Goal: Information Seeking & Learning: Learn about a topic

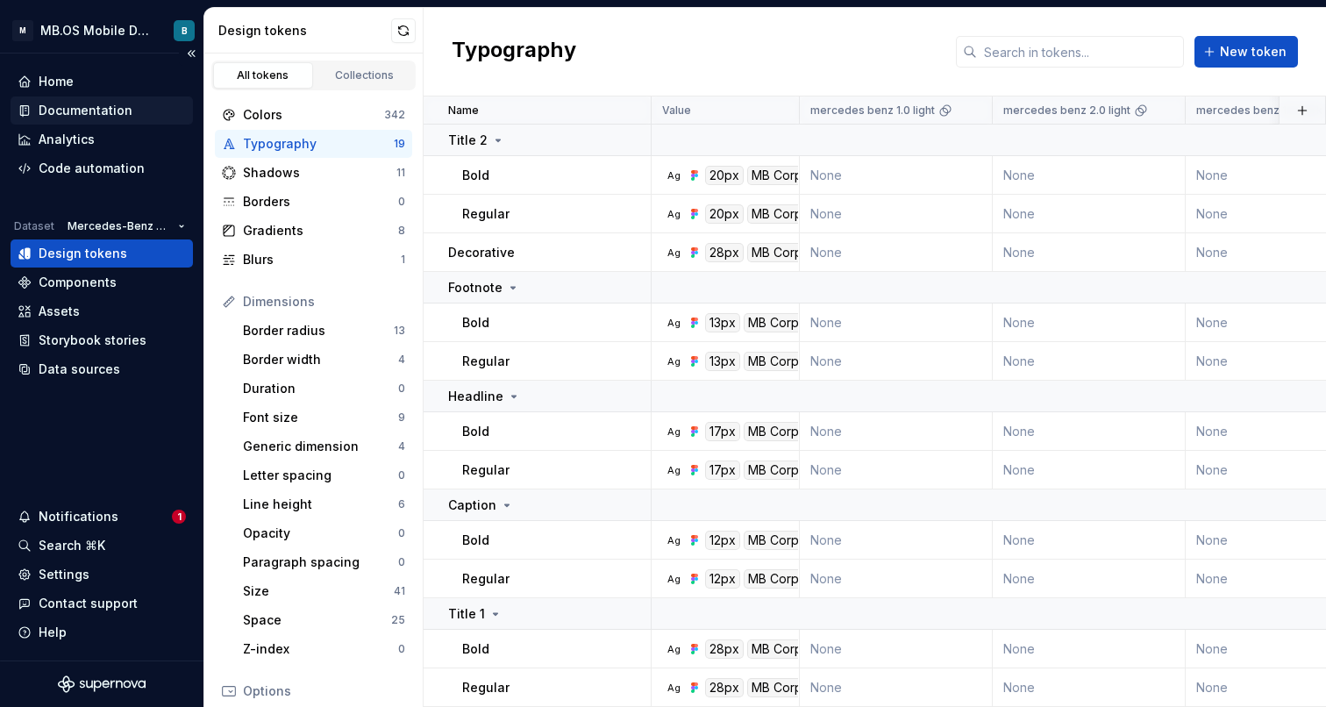
click at [115, 109] on div "Documentation" at bounding box center [86, 111] width 94 height 18
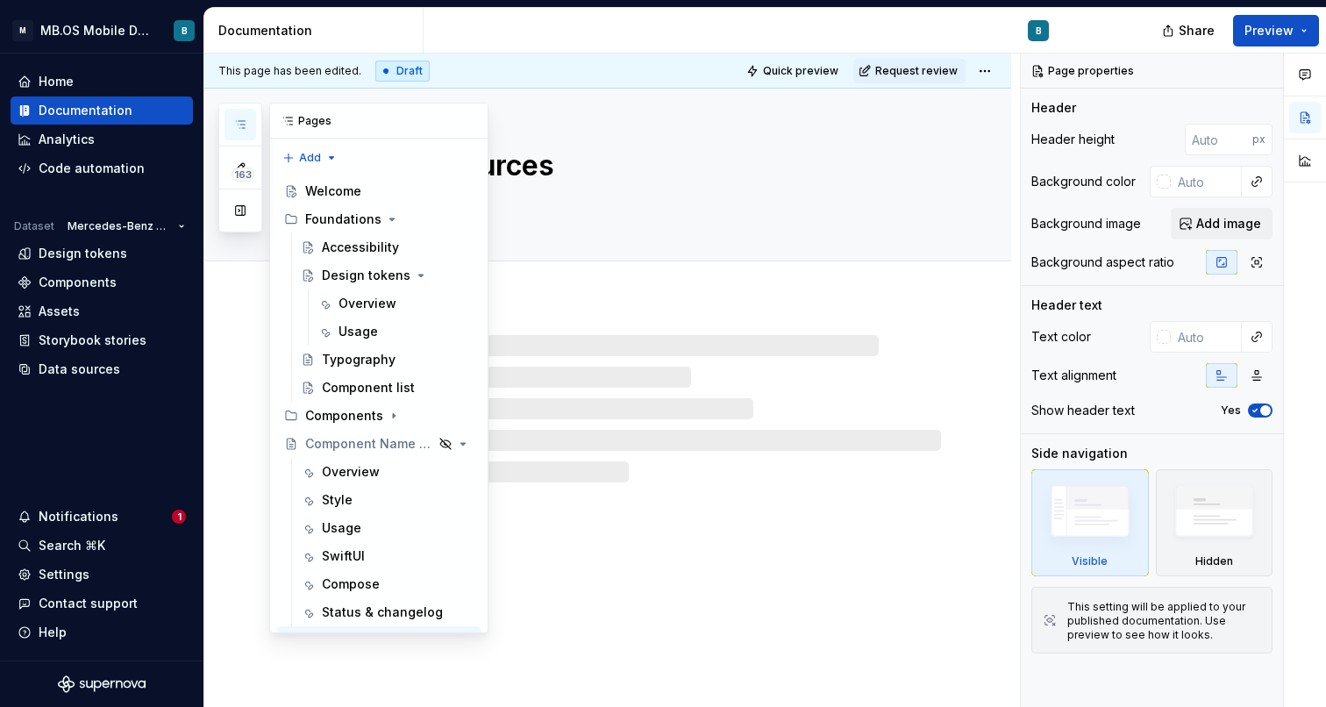
click at [248, 130] on button "button" at bounding box center [240, 125] width 32 height 32
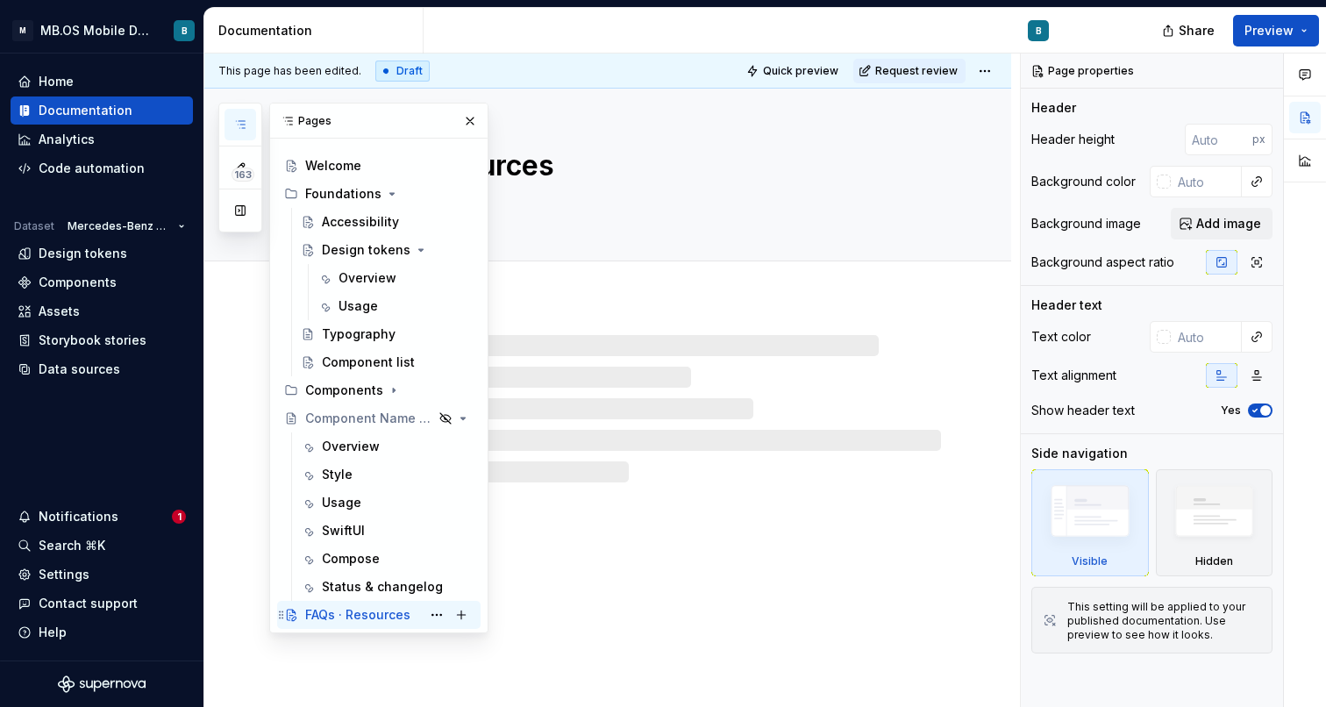
scroll to position [25, 0]
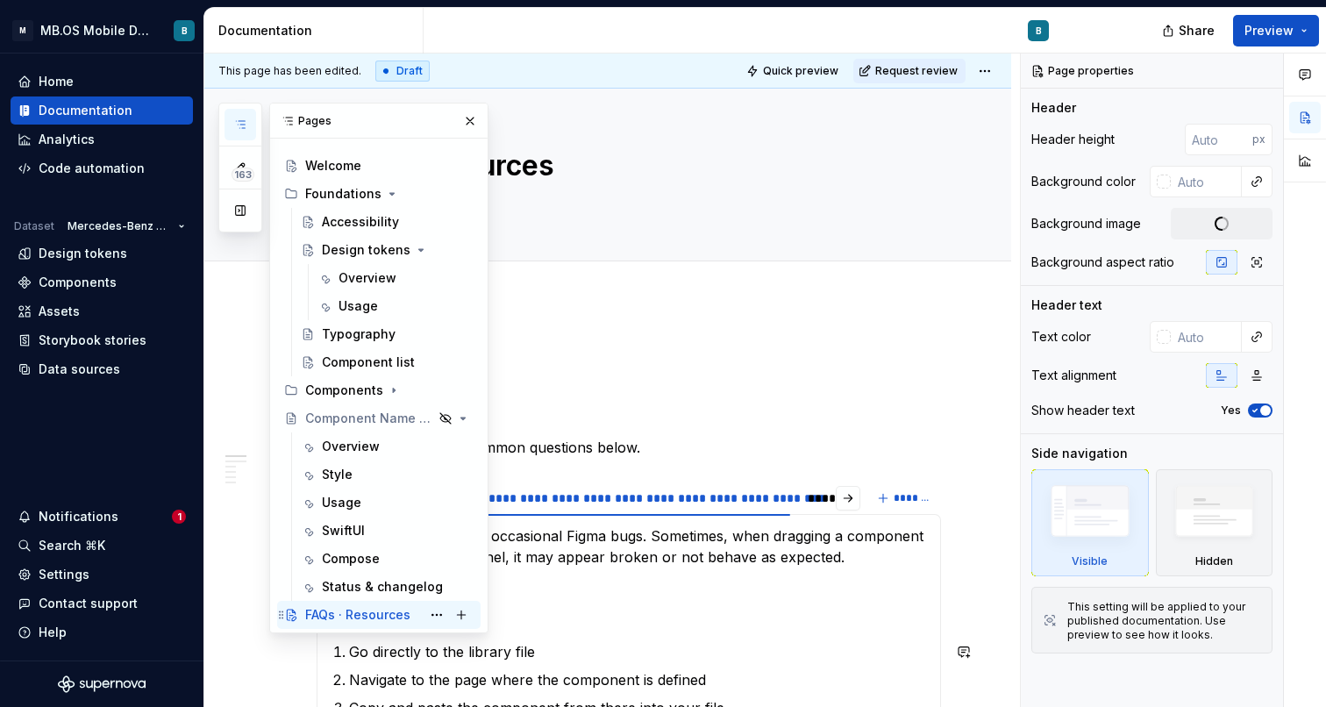
click at [337, 618] on div "FAQs · Resources" at bounding box center [357, 615] width 105 height 18
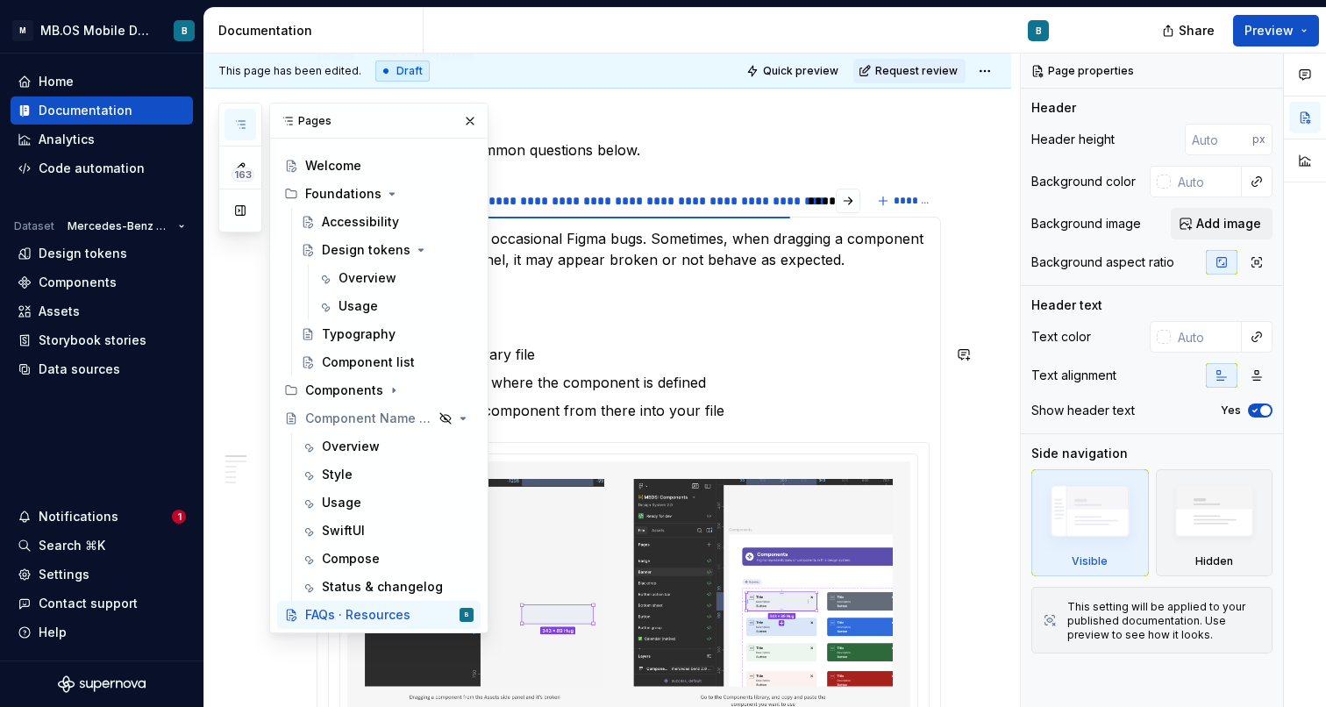
scroll to position [297, 0]
click at [460, 123] on button "button" at bounding box center [470, 121] width 25 height 25
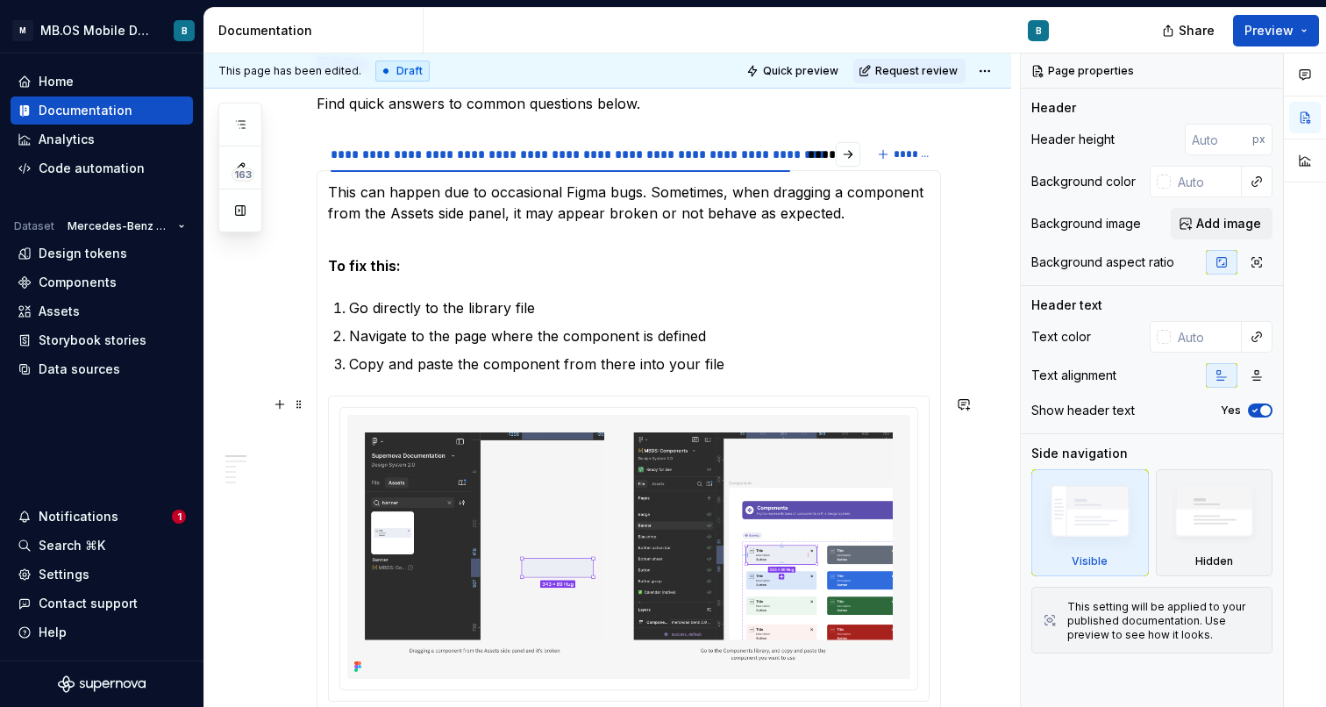
scroll to position [351, 0]
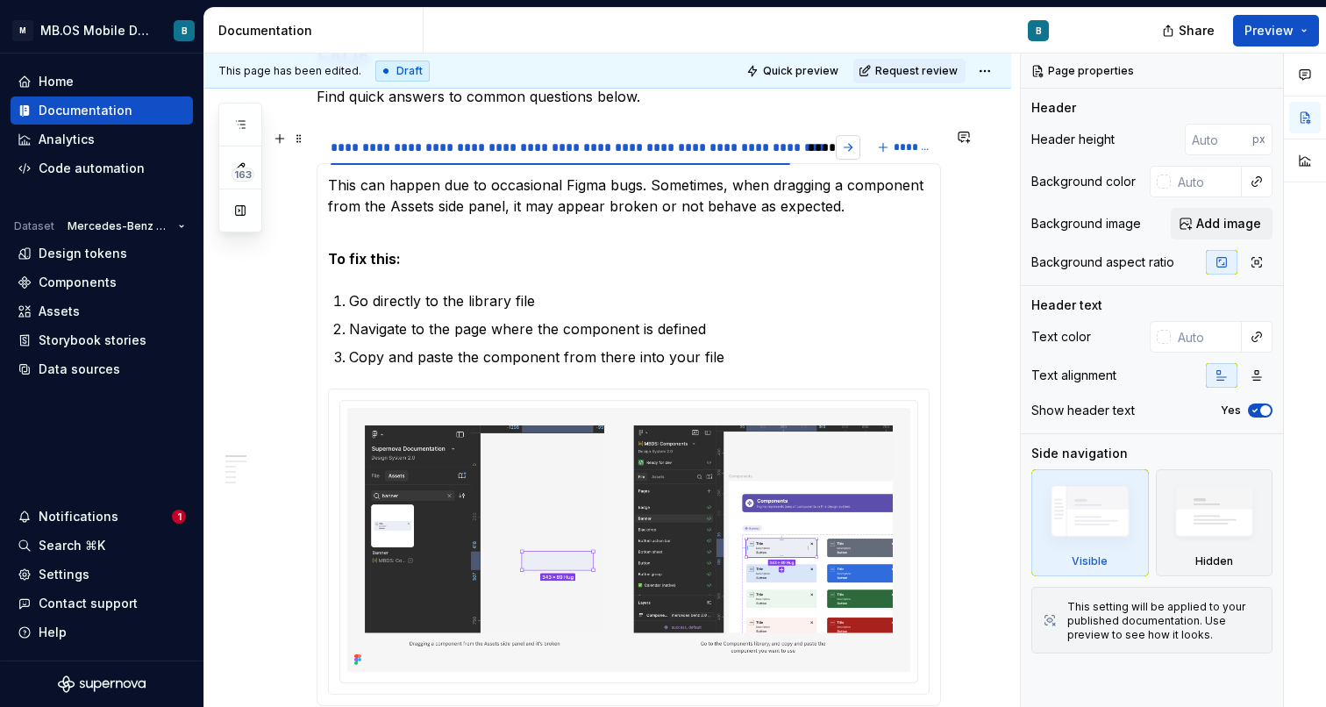
click at [854, 150] on button "button" at bounding box center [848, 147] width 25 height 25
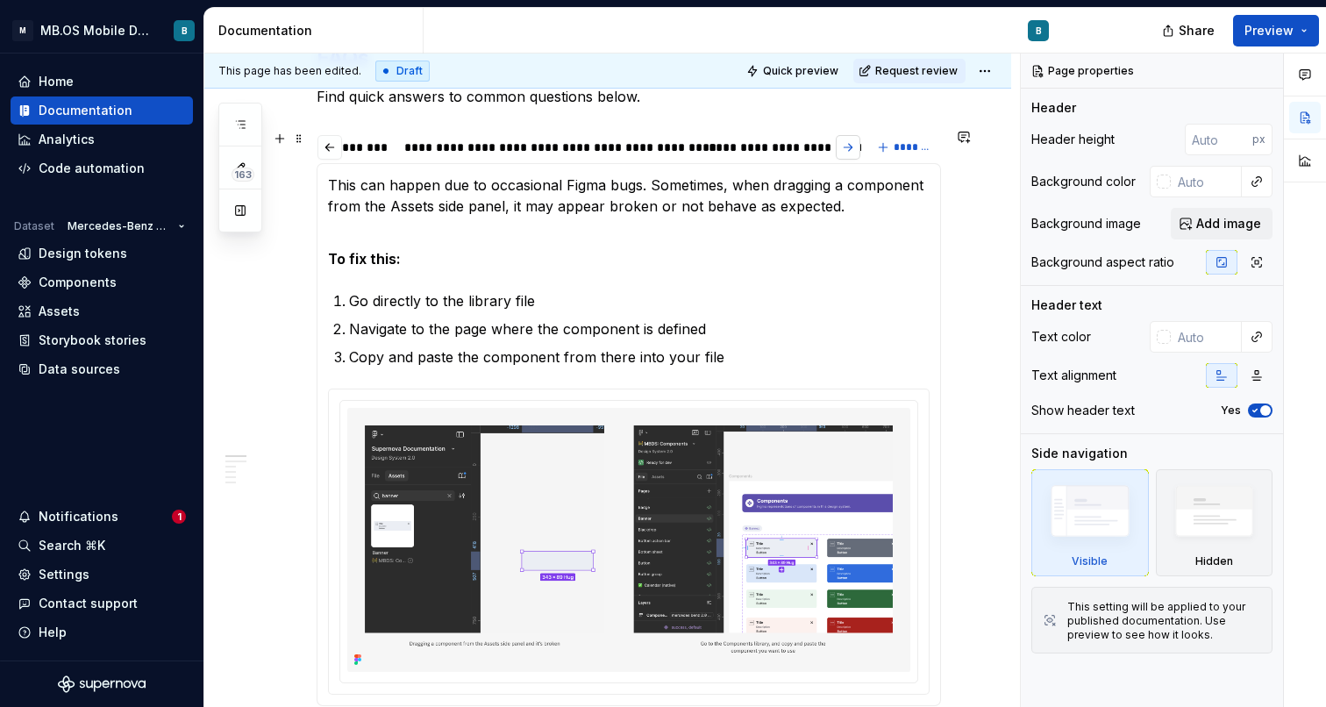
scroll to position [0, 1660]
click at [854, 150] on button "button" at bounding box center [848, 147] width 25 height 25
click at [623, 151] on div "**********" at bounding box center [661, 148] width 442 height 18
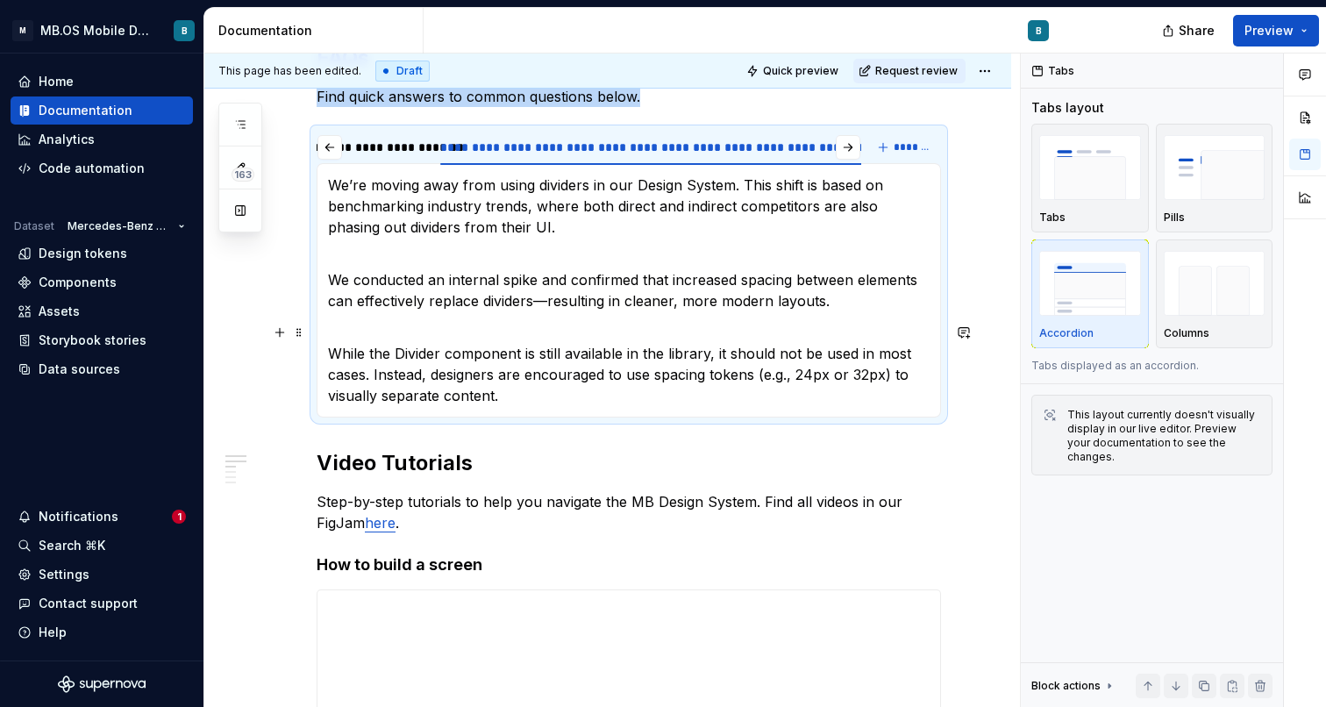
scroll to position [271, 0]
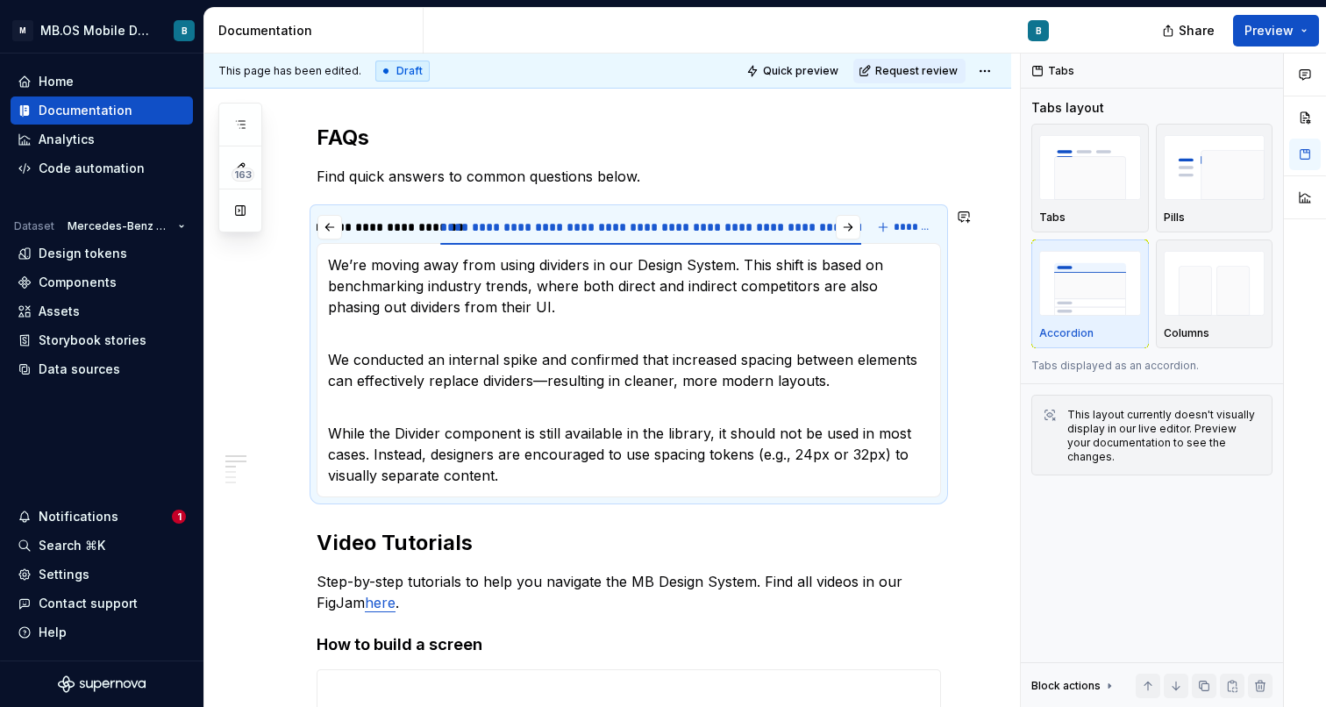
type textarea "*"
